Goal: Information Seeking & Learning: Learn about a topic

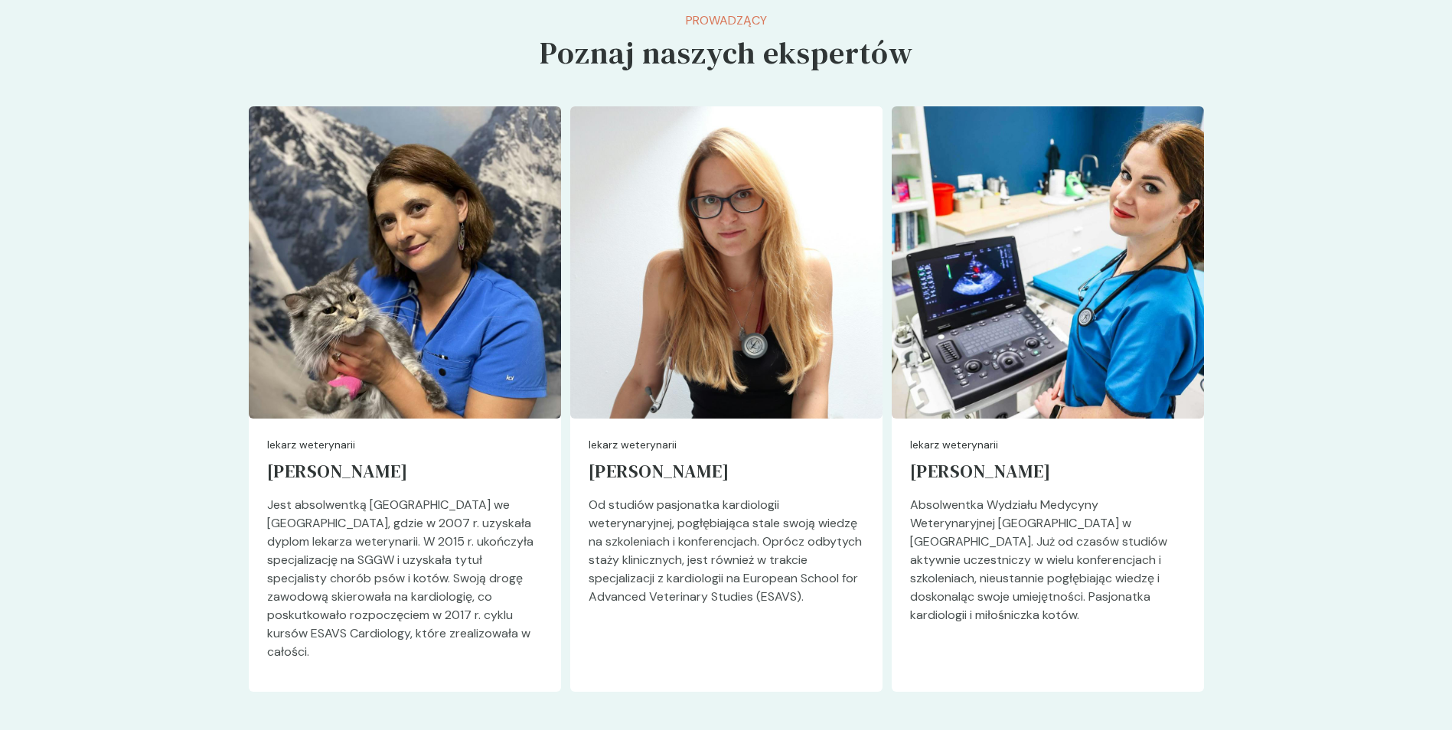
scroll to position [3367, 0]
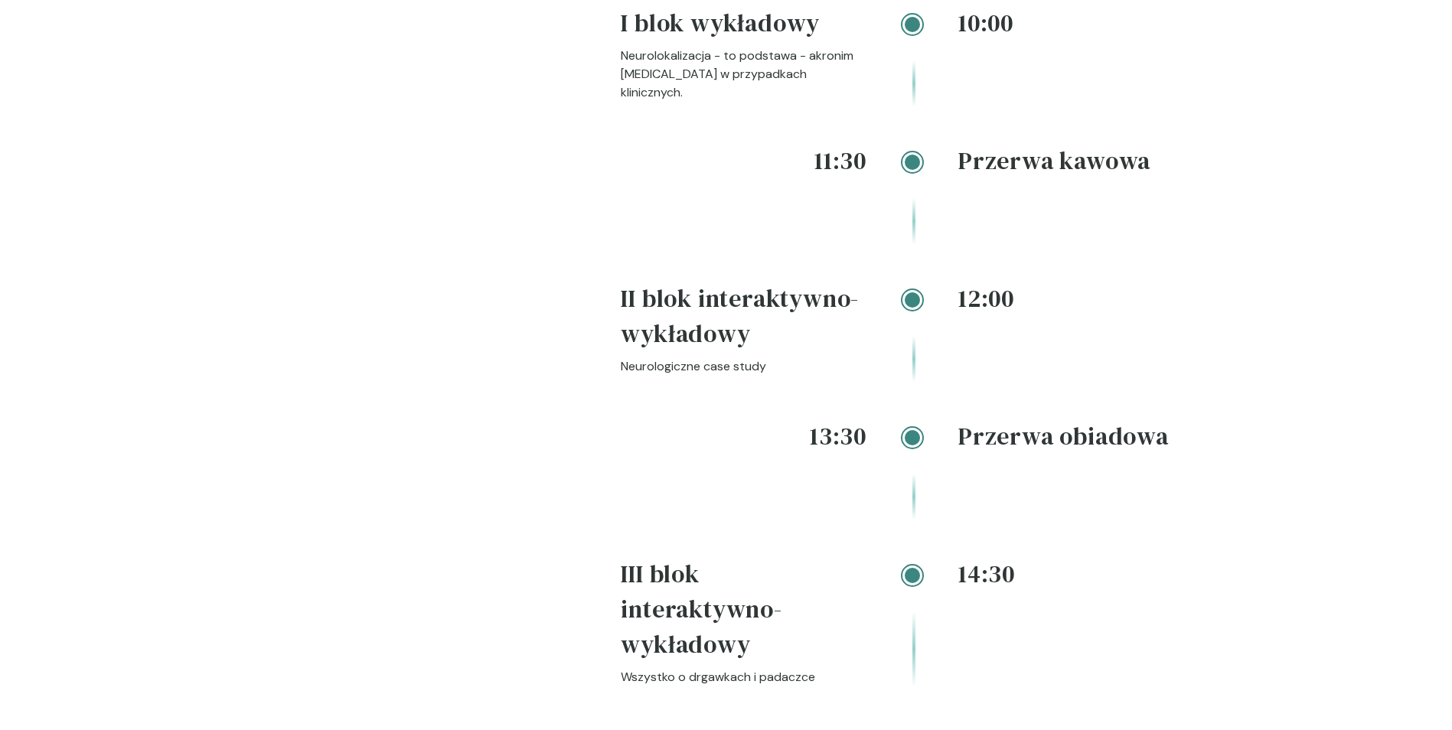
scroll to position [2296, 0]
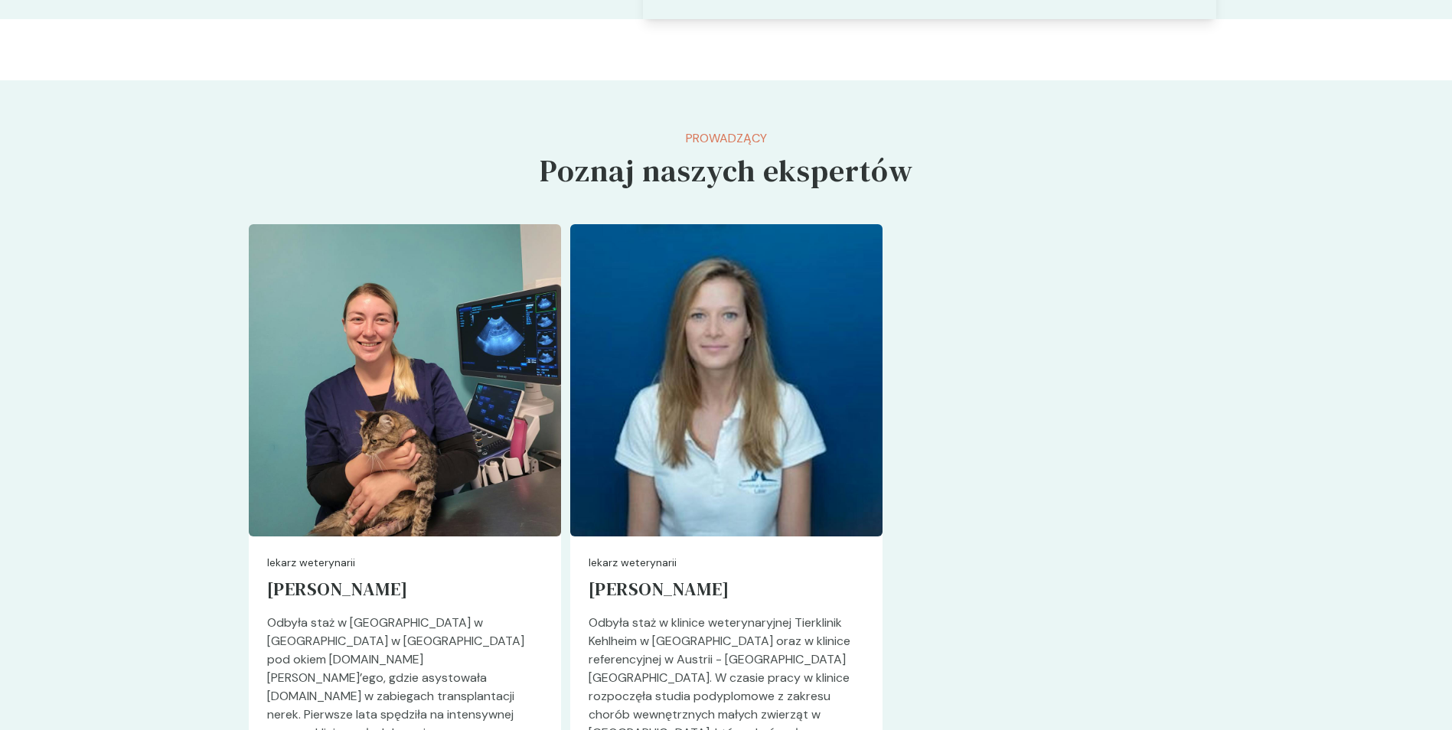
scroll to position [4055, 0]
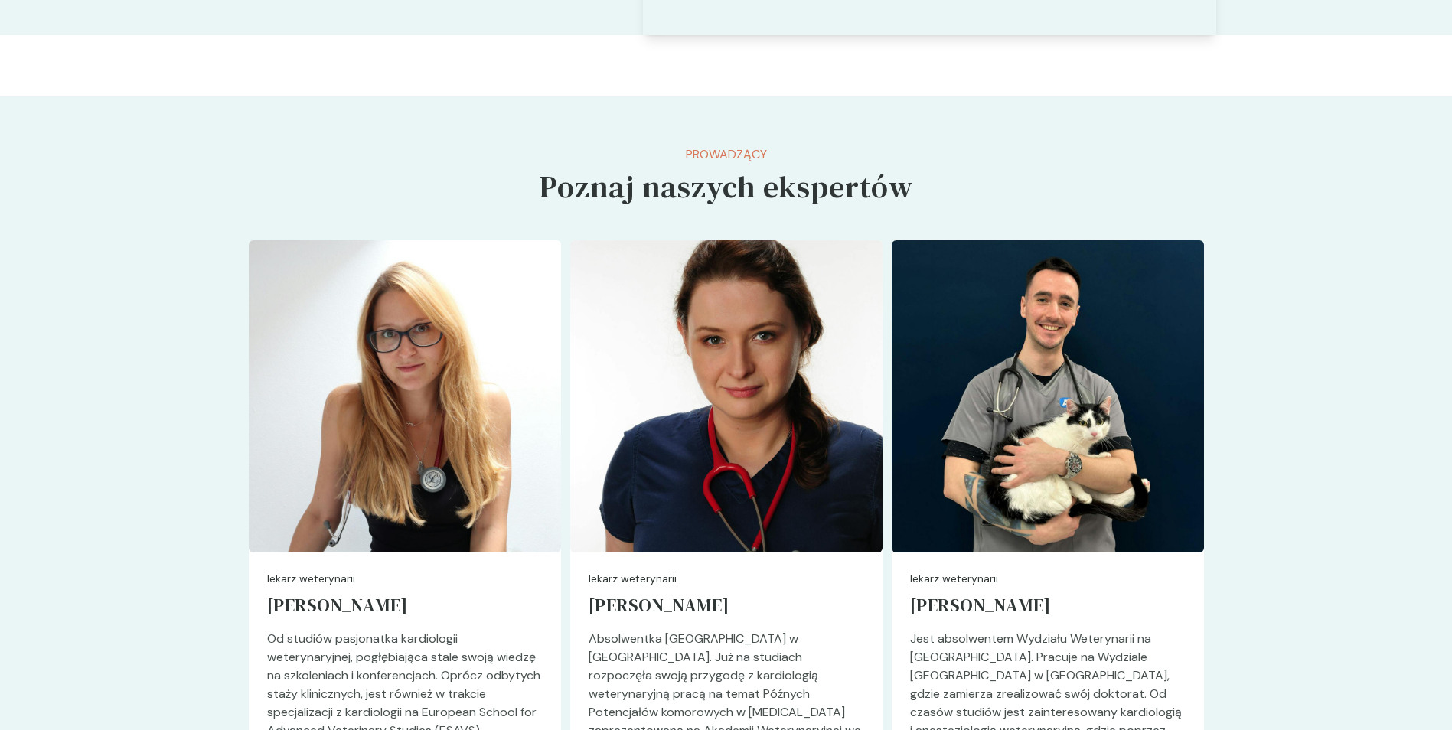
scroll to position [3367, 0]
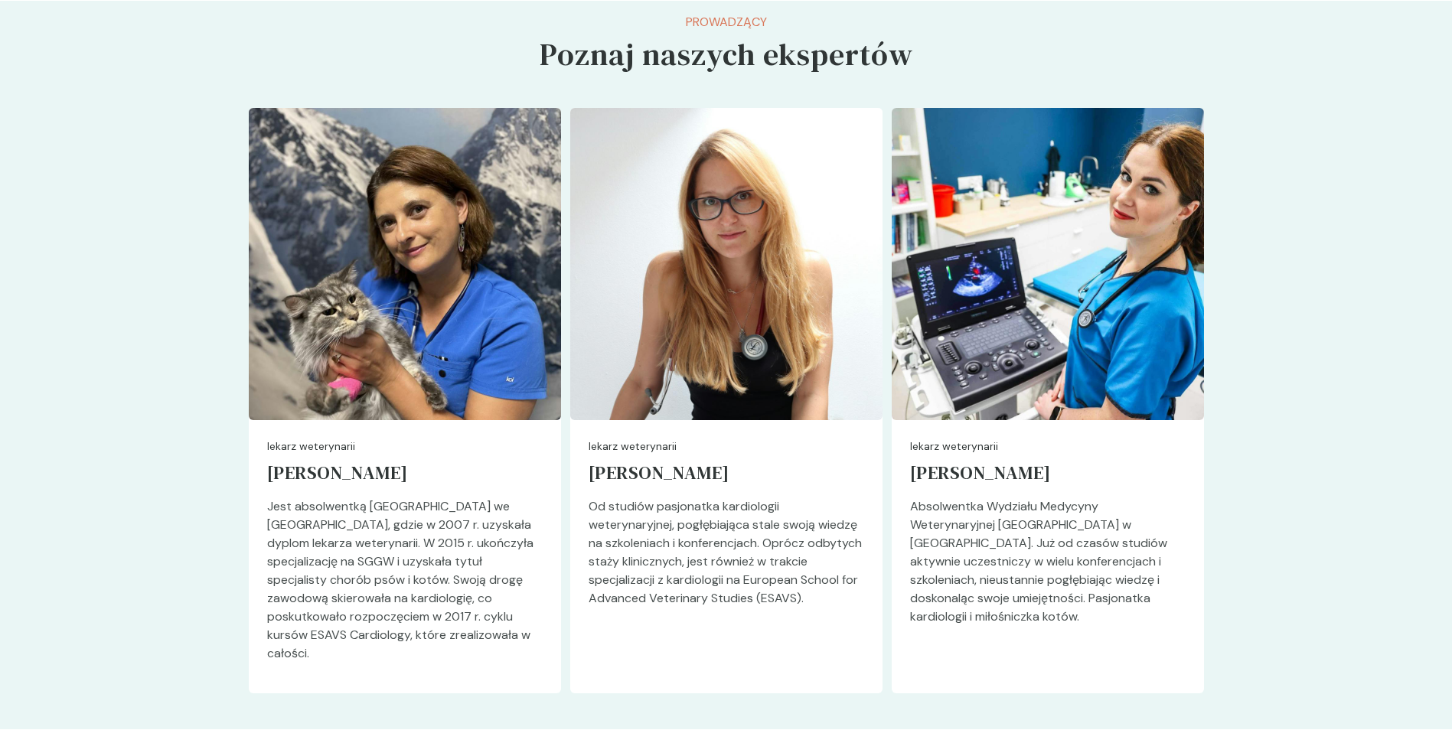
scroll to position [3367, 0]
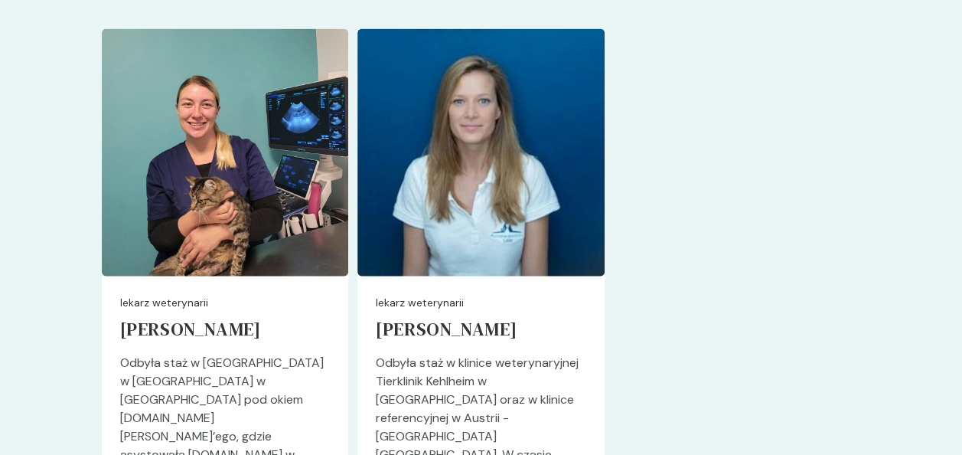
scroll to position [4591, 0]
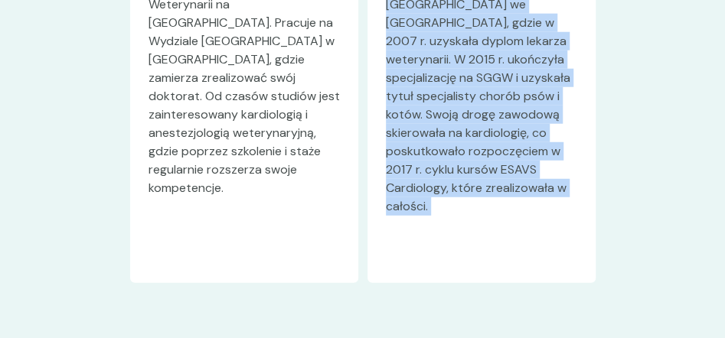
scroll to position [6190, 0]
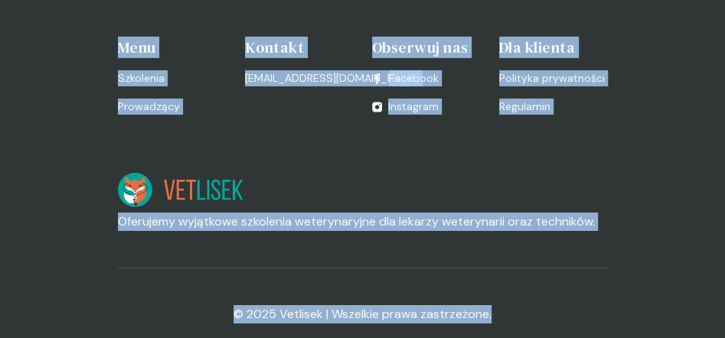
drag, startPoint x: 624, startPoint y: 232, endPoint x: 809, endPoint y: 419, distance: 263.5
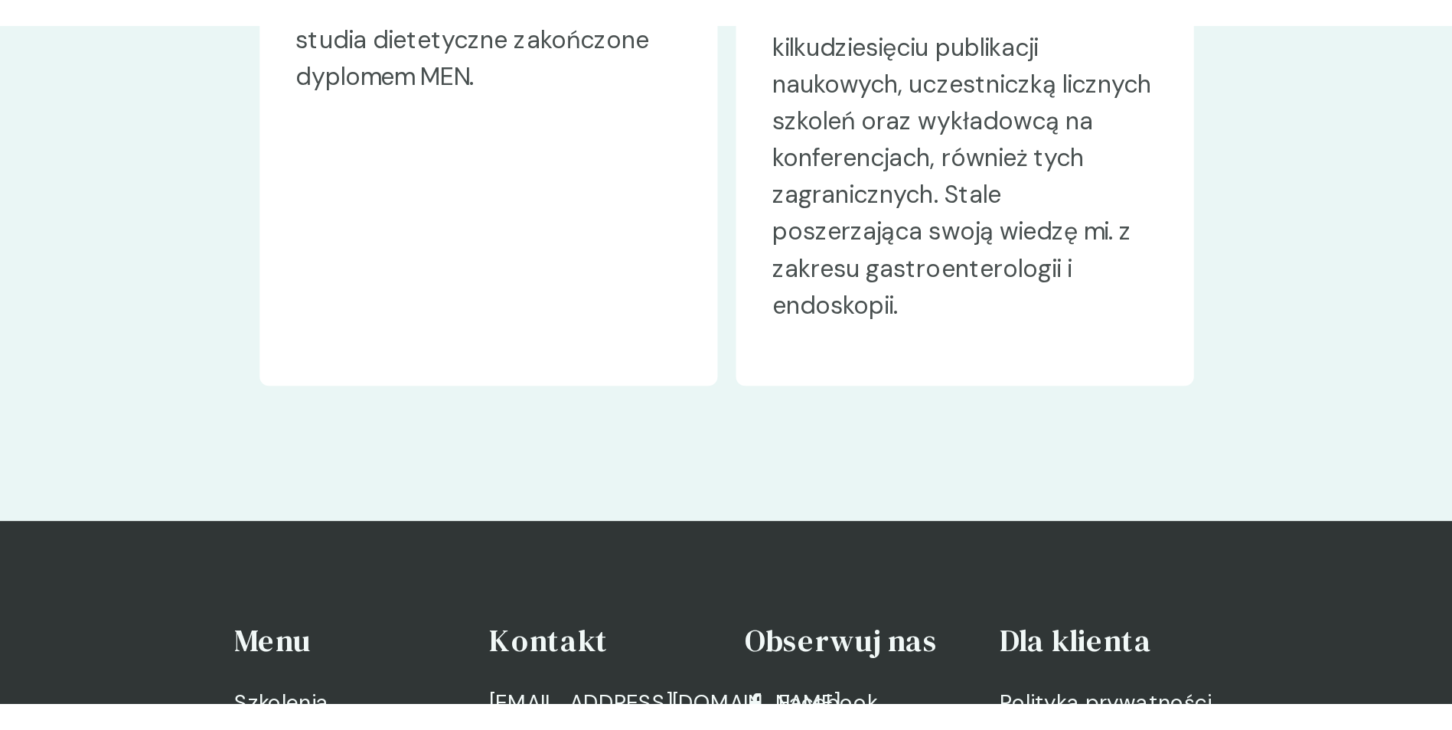
scroll to position [5192, 0]
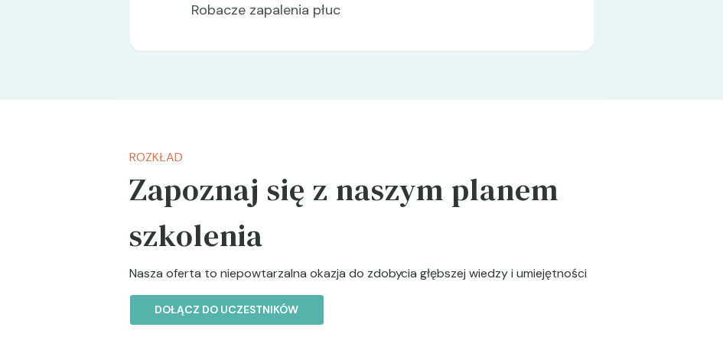
scroll to position [1989, 0]
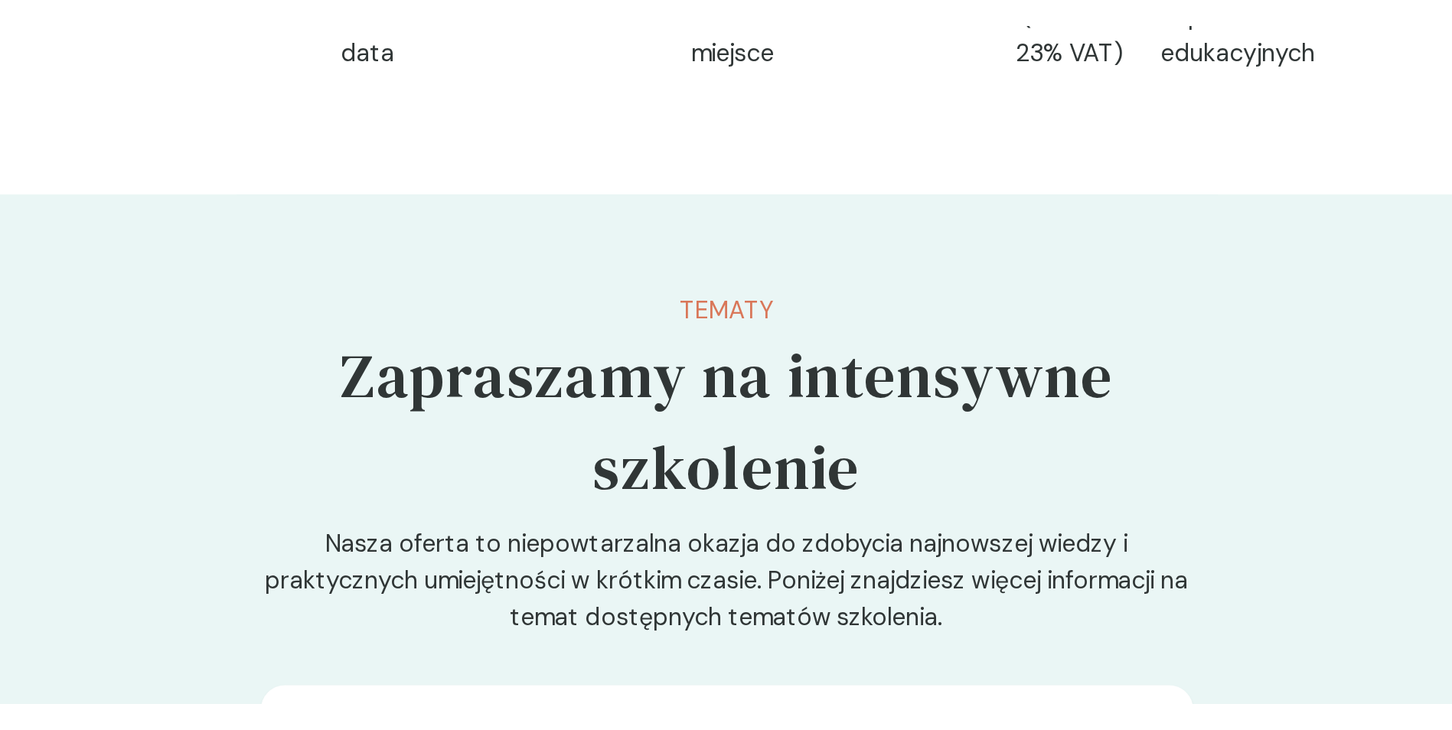
scroll to position [918, 0]
